Goal: Transaction & Acquisition: Purchase product/service

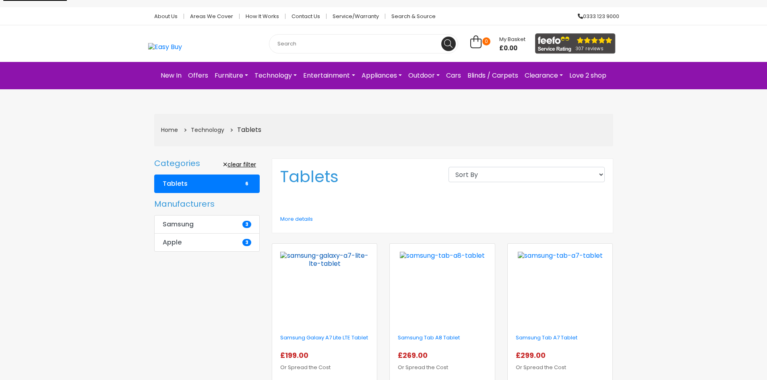
scroll to position [201, 0]
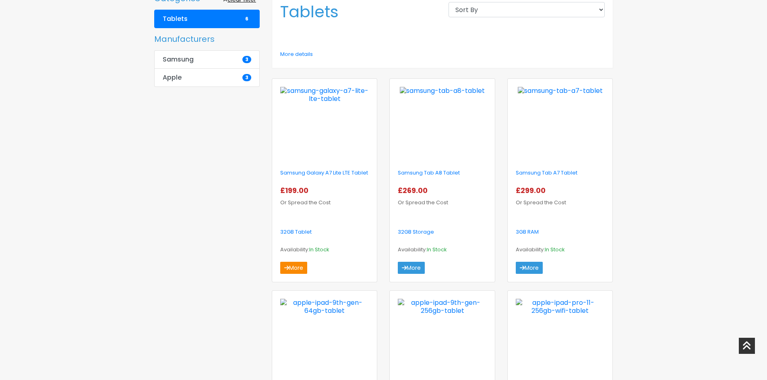
click at [281, 274] on link "More" at bounding box center [293, 268] width 27 height 12
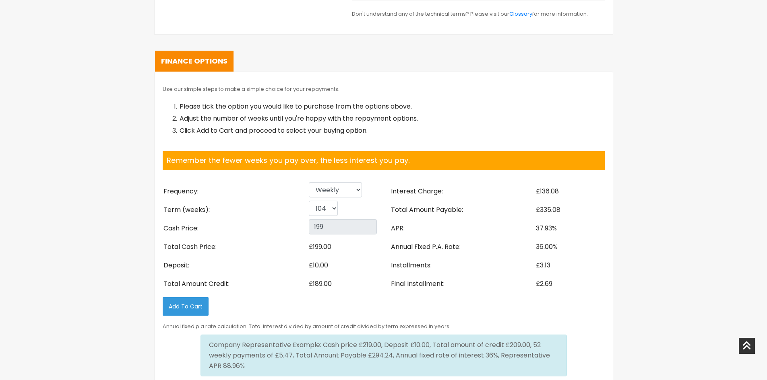
scroll to position [644, 0]
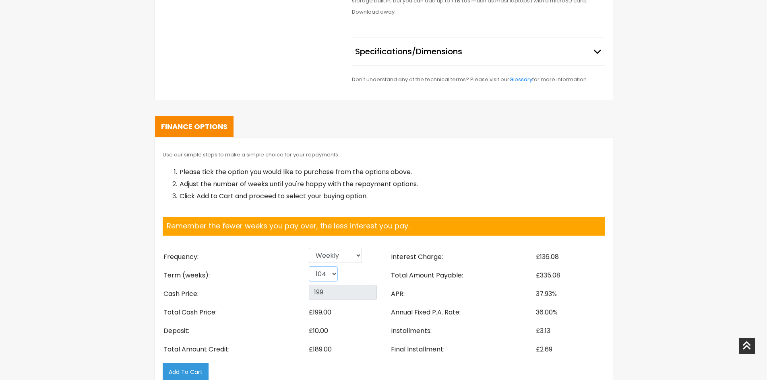
click at [320, 266] on select "26 52 78 104" at bounding box center [323, 273] width 29 height 15
click at [309, 266] on select "26 52 78 104" at bounding box center [323, 273] width 29 height 15
click at [273, 285] on li "Cash Price:" at bounding box center [235, 294] width 145 height 19
click at [326, 266] on select "26 52 78 104" at bounding box center [323, 273] width 29 height 15
click at [309, 266] on select "26 52 78 104" at bounding box center [323, 273] width 29 height 15
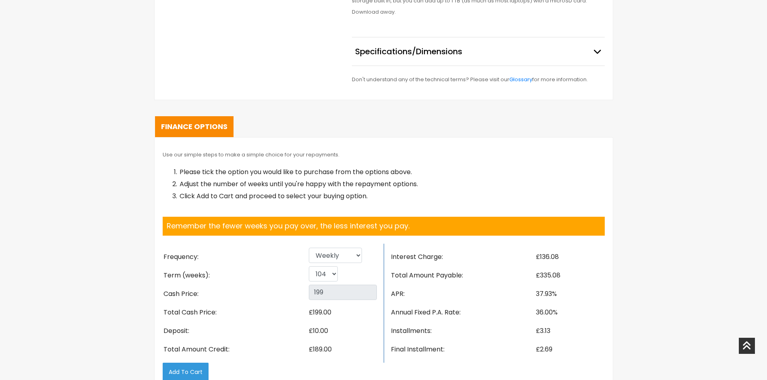
click at [322, 271] on div "26 52 78 104" at bounding box center [343, 275] width 68 height 19
click at [320, 270] on select "26 52 78 104" at bounding box center [323, 273] width 29 height 15
click at [308, 285] on li "199" at bounding box center [343, 294] width 70 height 19
click at [324, 270] on select "26 52 78 104" at bounding box center [323, 273] width 29 height 15
select select "26"
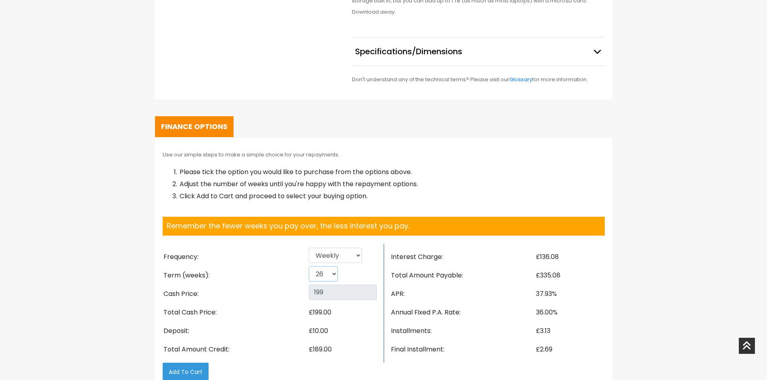
click at [309, 266] on select "26 52 78 104" at bounding box center [323, 273] width 29 height 15
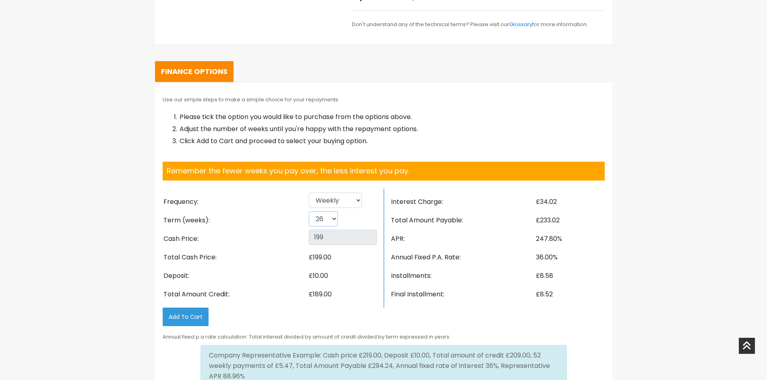
scroll to position [724, 0]
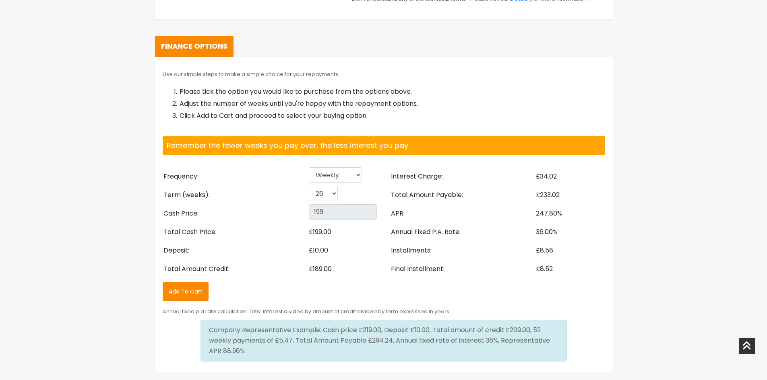
click at [191, 288] on button "Add to Cart" at bounding box center [186, 292] width 46 height 19
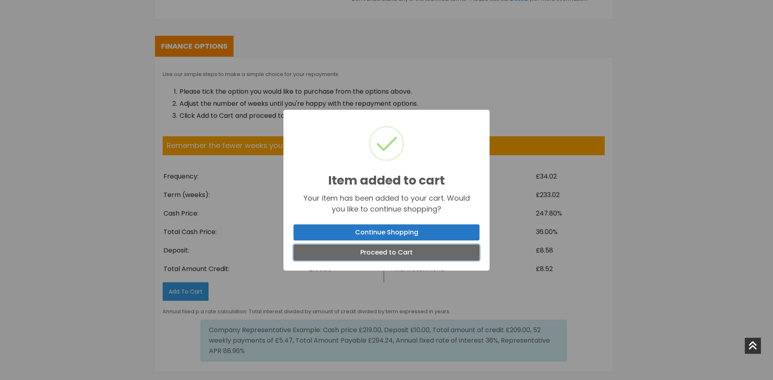
click at [392, 253] on button "Proceed to Cart" at bounding box center [386, 253] width 186 height 16
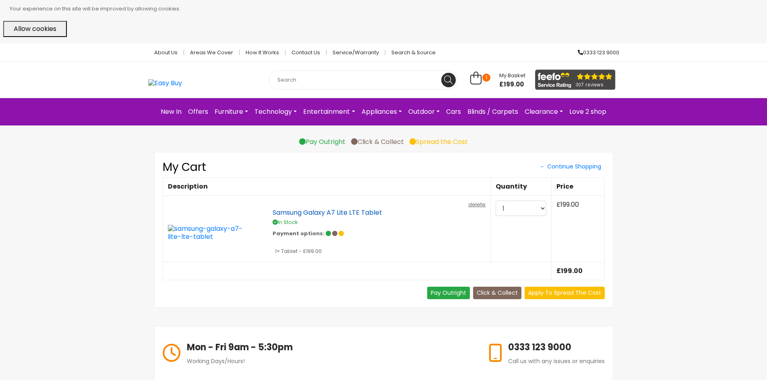
click at [352, 211] on link "Samsung Galaxy A7 Lite LTE Tablet" at bounding box center [367, 213] width 191 height 8
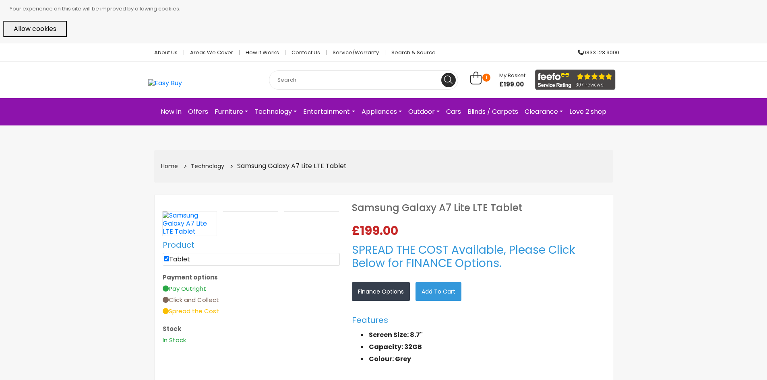
select select "104"
click at [204, 227] on img at bounding box center [190, 224] width 54 height 24
click at [264, 54] on link "How it works" at bounding box center [262, 52] width 46 height 5
